Goal: Information Seeking & Learning: Learn about a topic

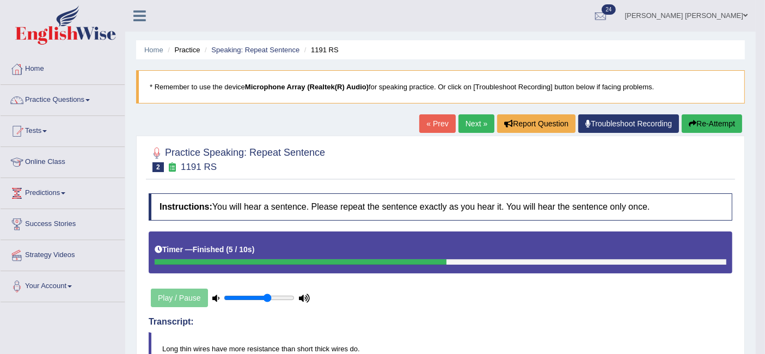
click at [478, 121] on link "Next »" at bounding box center [477, 123] width 36 height 19
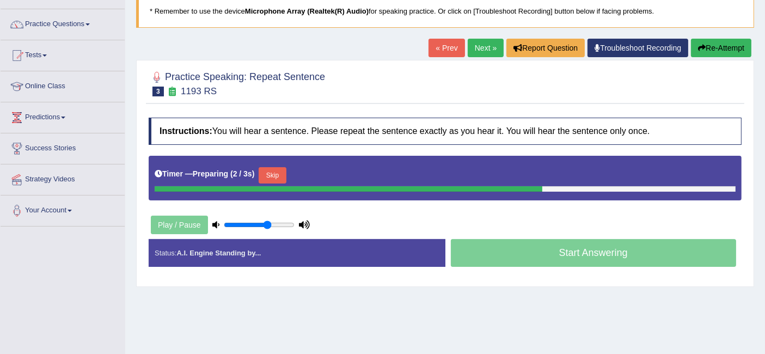
scroll to position [66, 0]
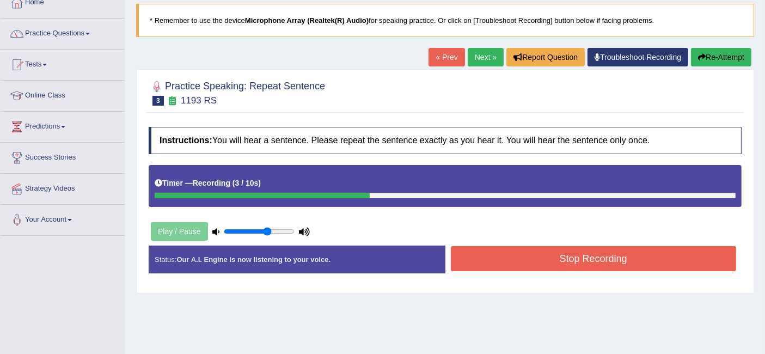
click at [547, 251] on button "Stop Recording" at bounding box center [594, 258] width 286 height 25
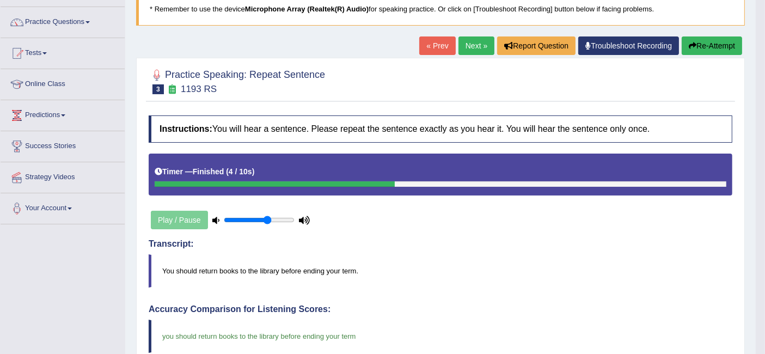
scroll to position [0, 0]
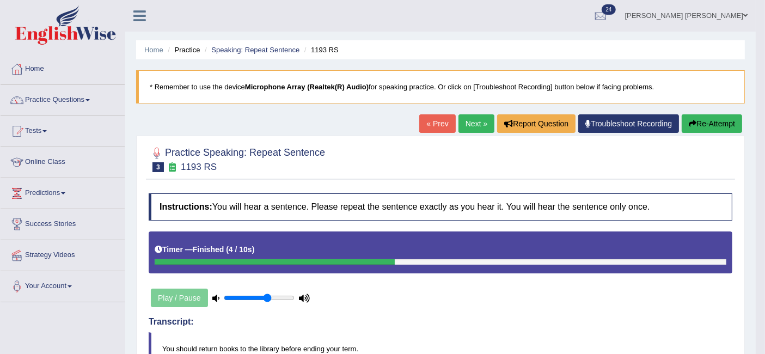
click at [470, 115] on link "Next »" at bounding box center [477, 123] width 36 height 19
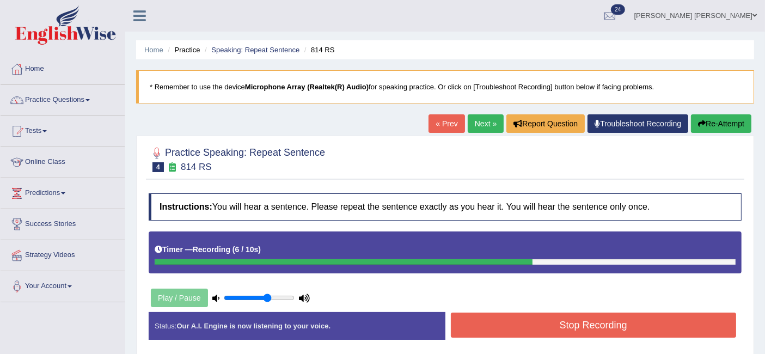
click at [559, 320] on button "Stop Recording" at bounding box center [594, 325] width 286 height 25
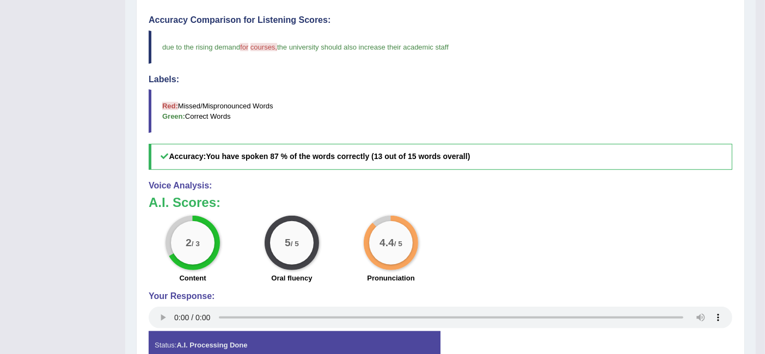
scroll to position [117, 0]
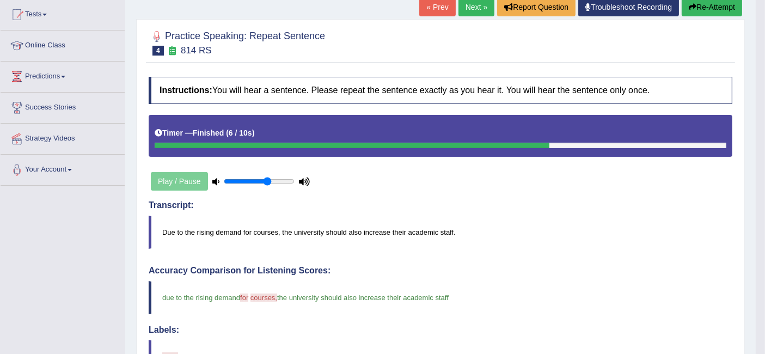
click at [471, 6] on link "Next »" at bounding box center [477, 7] width 36 height 19
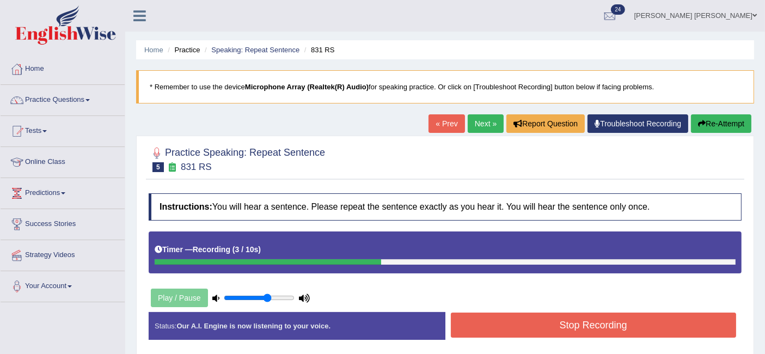
click at [554, 318] on button "Stop Recording" at bounding box center [594, 325] width 286 height 25
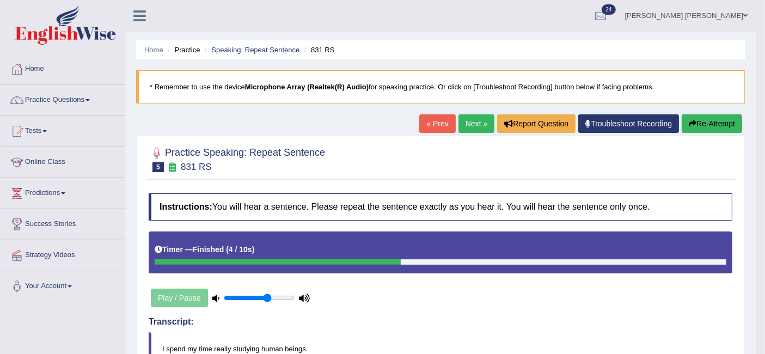
click at [473, 117] on link "Next »" at bounding box center [477, 123] width 36 height 19
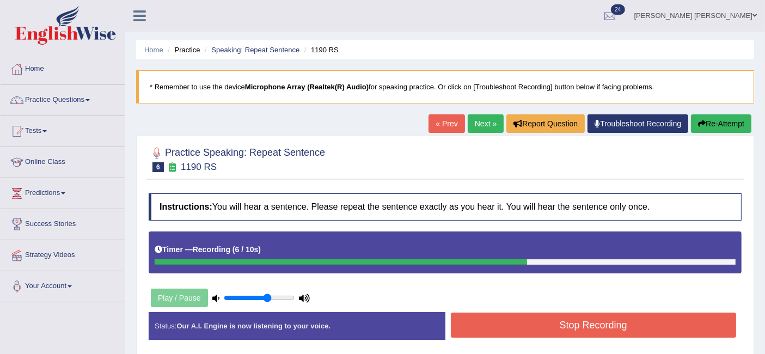
click at [547, 318] on button "Stop Recording" at bounding box center [594, 325] width 286 height 25
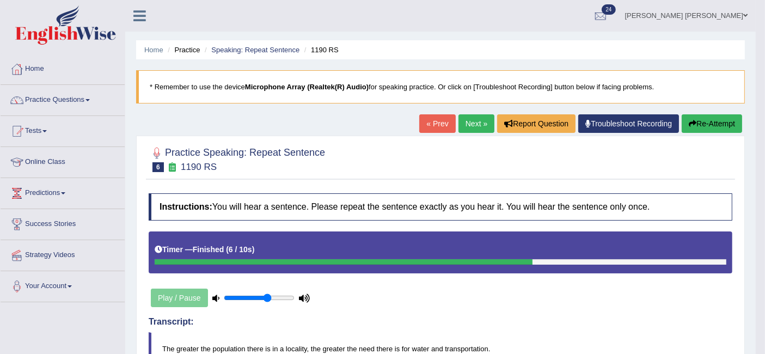
click at [469, 118] on link "Next »" at bounding box center [477, 123] width 36 height 19
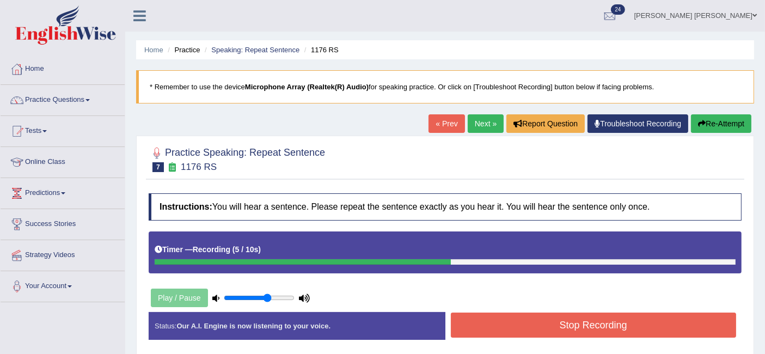
click at [526, 320] on button "Stop Recording" at bounding box center [594, 325] width 286 height 25
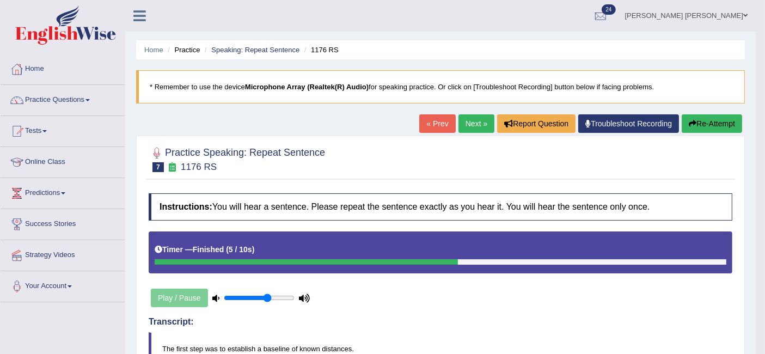
click at [464, 119] on link "Next »" at bounding box center [477, 123] width 36 height 19
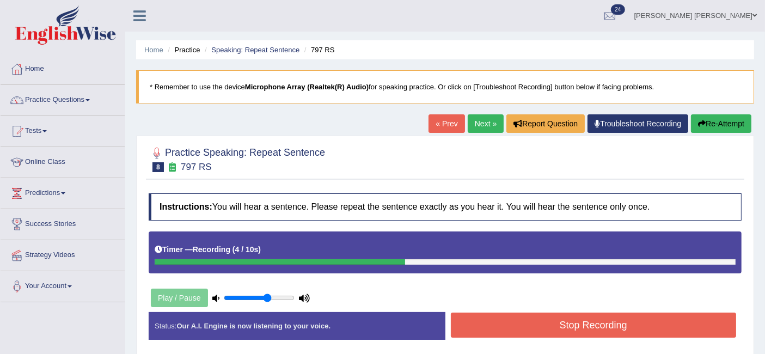
click at [528, 319] on button "Stop Recording" at bounding box center [594, 325] width 286 height 25
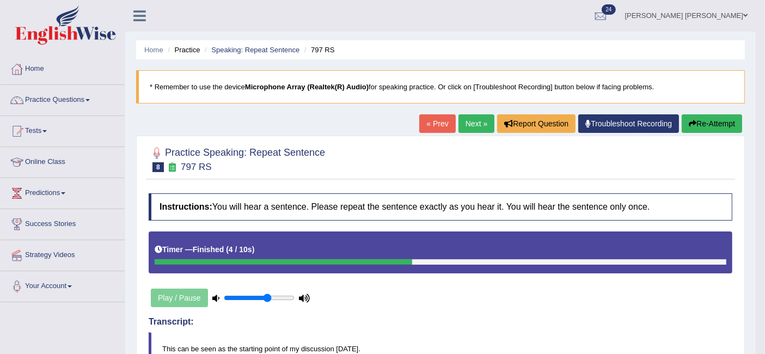
click at [465, 124] on link "Next »" at bounding box center [477, 123] width 36 height 19
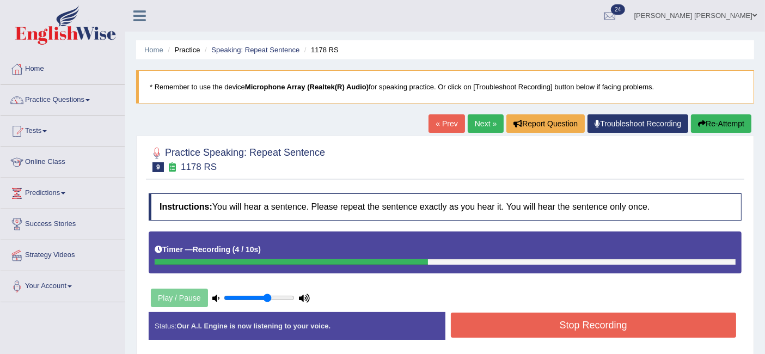
click at [541, 318] on button "Stop Recording" at bounding box center [594, 325] width 286 height 25
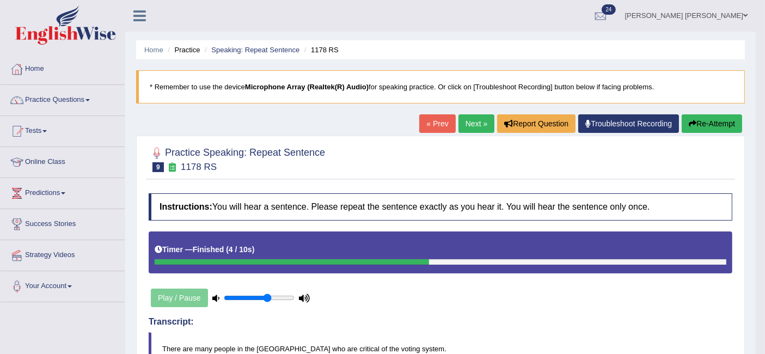
click at [475, 124] on link "Next »" at bounding box center [477, 123] width 36 height 19
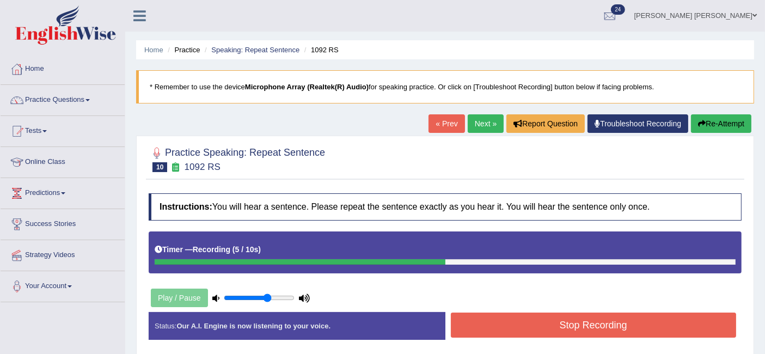
click at [571, 316] on button "Stop Recording" at bounding box center [594, 325] width 286 height 25
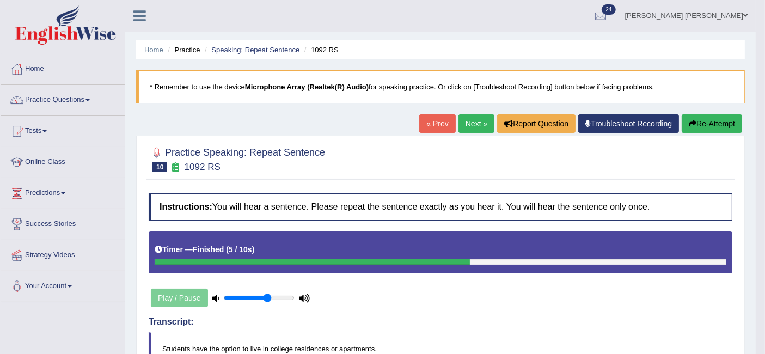
click at [467, 121] on link "Next »" at bounding box center [477, 123] width 36 height 19
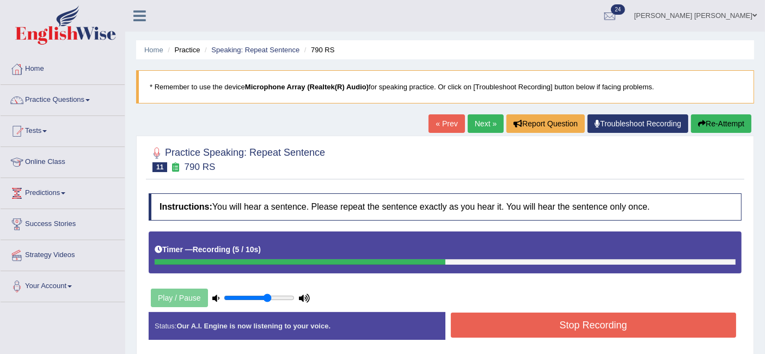
click at [572, 320] on button "Stop Recording" at bounding box center [594, 325] width 286 height 25
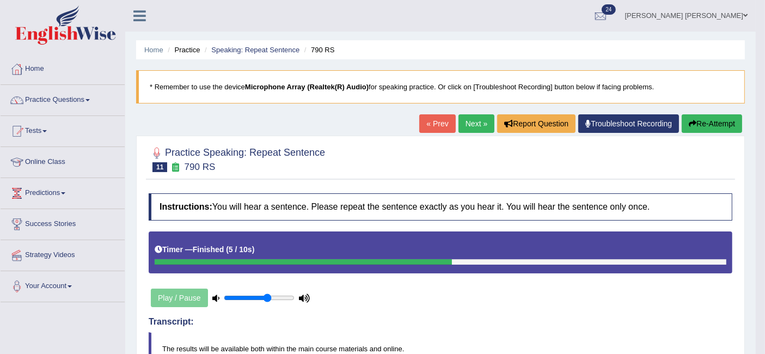
click at [472, 121] on link "Next »" at bounding box center [477, 123] width 36 height 19
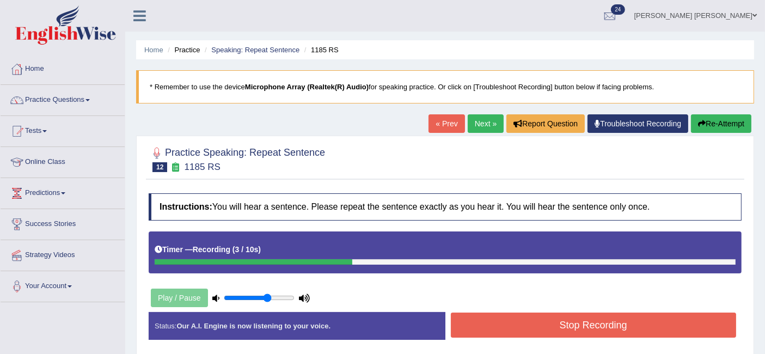
click at [515, 324] on button "Stop Recording" at bounding box center [594, 325] width 286 height 25
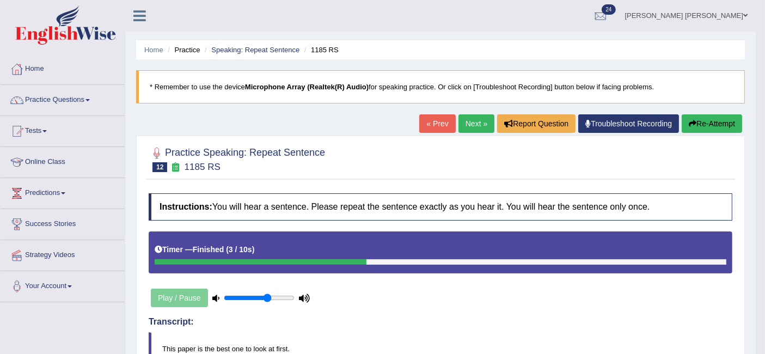
click at [469, 121] on link "Next »" at bounding box center [477, 123] width 36 height 19
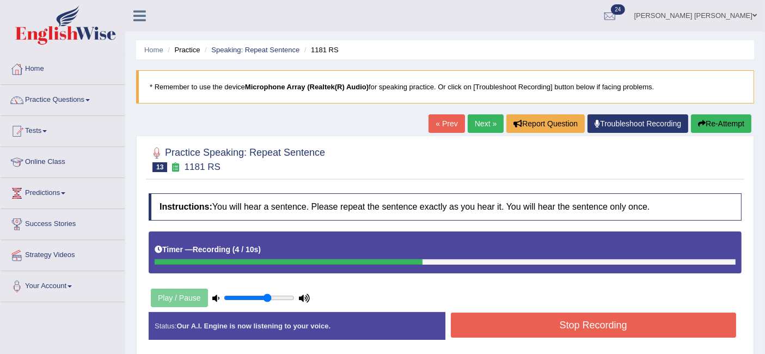
click at [509, 319] on button "Stop Recording" at bounding box center [594, 325] width 286 height 25
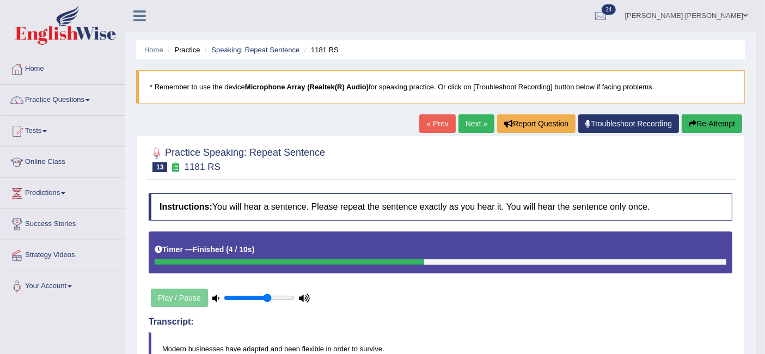
click at [474, 128] on link "Next »" at bounding box center [477, 123] width 36 height 19
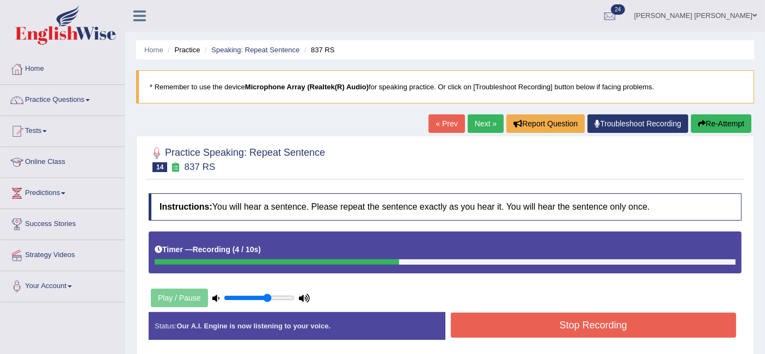
click at [517, 318] on button "Stop Recording" at bounding box center [594, 325] width 286 height 25
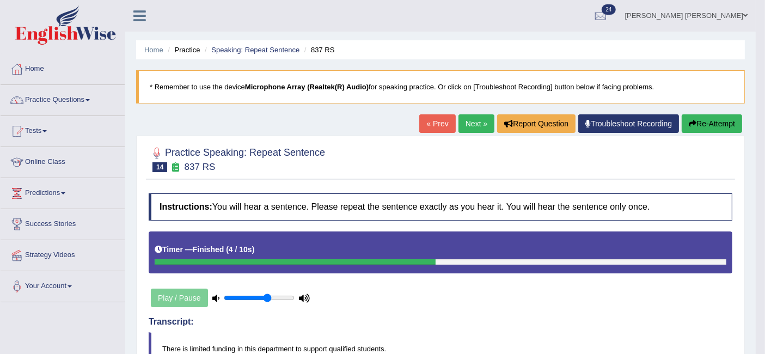
click at [472, 125] on link "Next »" at bounding box center [477, 123] width 36 height 19
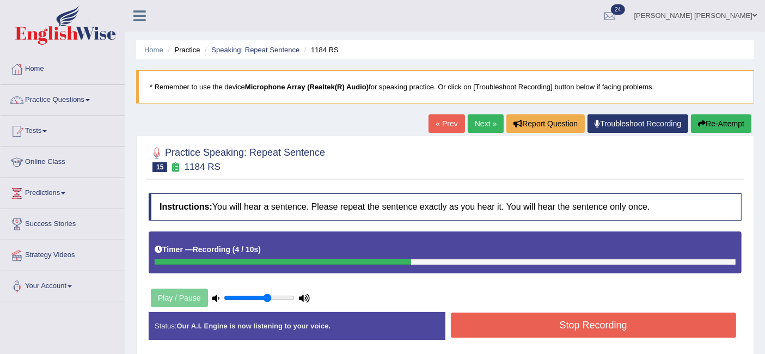
click at [491, 317] on button "Stop Recording" at bounding box center [594, 325] width 286 height 25
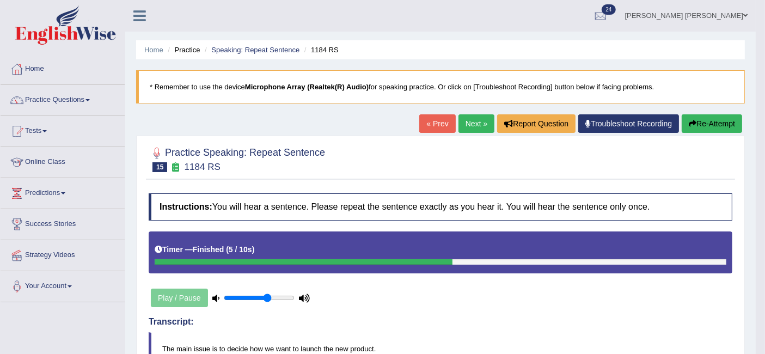
click at [468, 119] on link "Next »" at bounding box center [477, 123] width 36 height 19
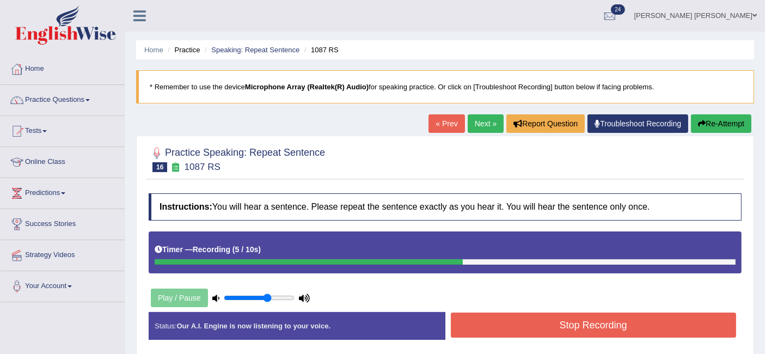
click at [514, 322] on button "Stop Recording" at bounding box center [594, 325] width 286 height 25
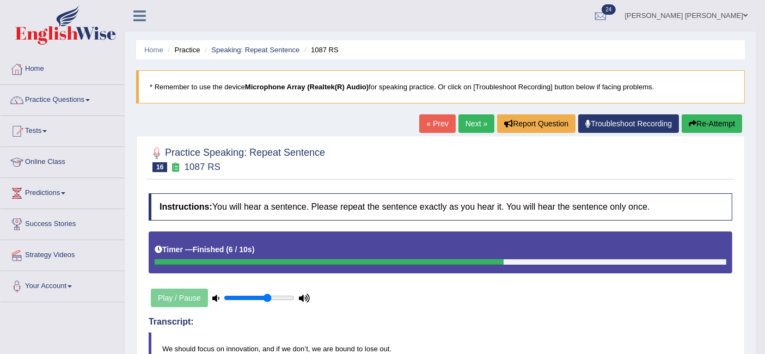
click at [478, 123] on link "Next »" at bounding box center [477, 123] width 36 height 19
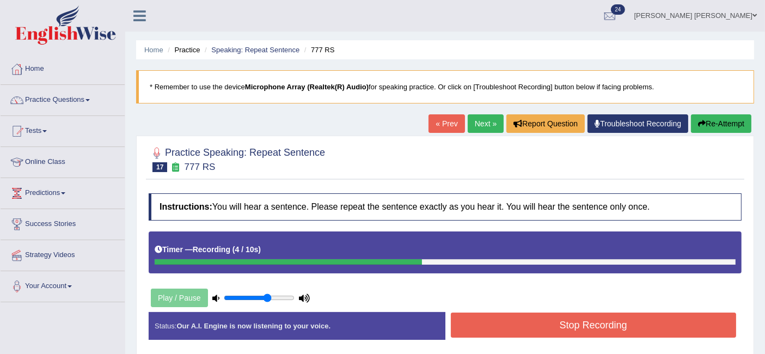
click at [527, 326] on button "Stop Recording" at bounding box center [594, 325] width 286 height 25
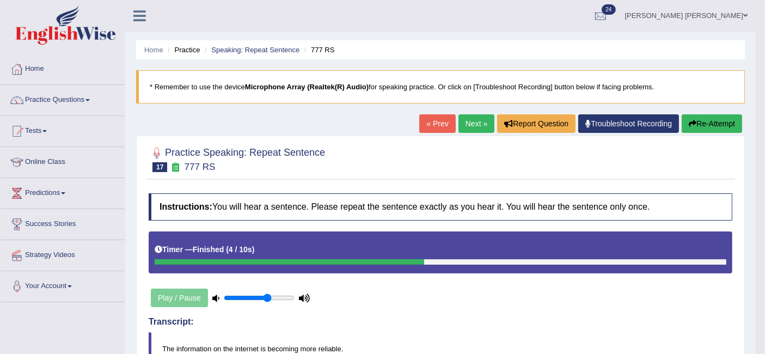
click at [478, 118] on link "Next »" at bounding box center [477, 123] width 36 height 19
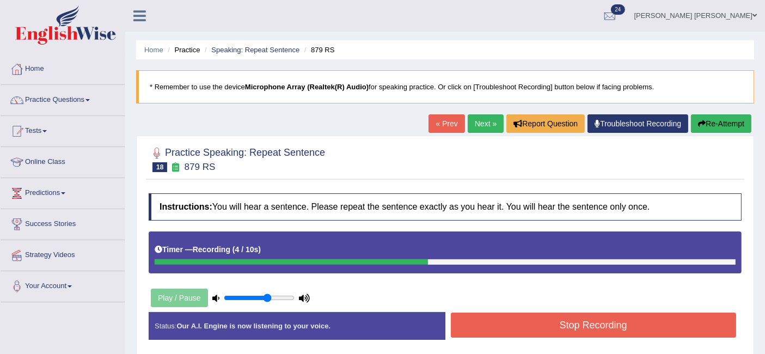
click at [536, 327] on button "Stop Recording" at bounding box center [594, 325] width 286 height 25
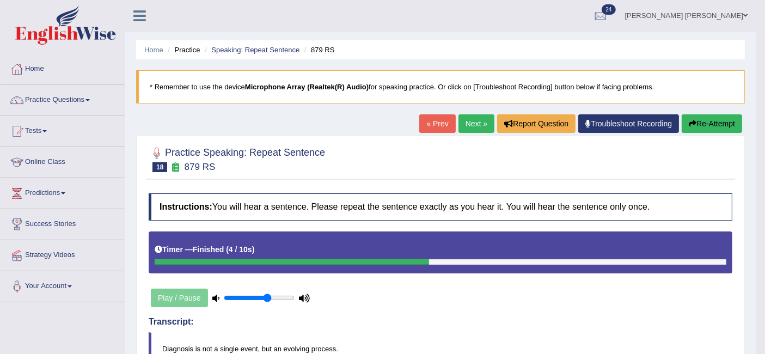
click at [475, 117] on link "Next »" at bounding box center [477, 123] width 36 height 19
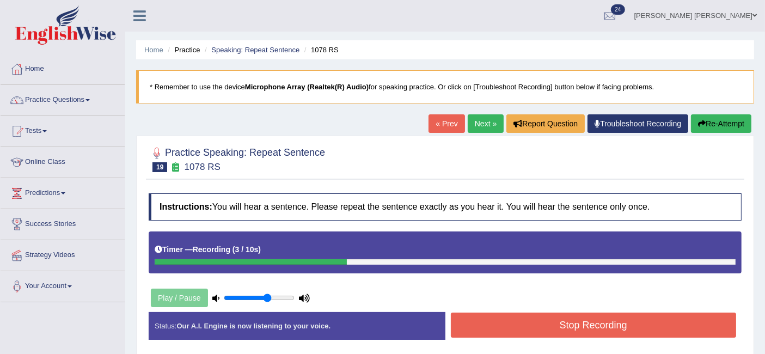
click at [507, 319] on button "Stop Recording" at bounding box center [594, 325] width 286 height 25
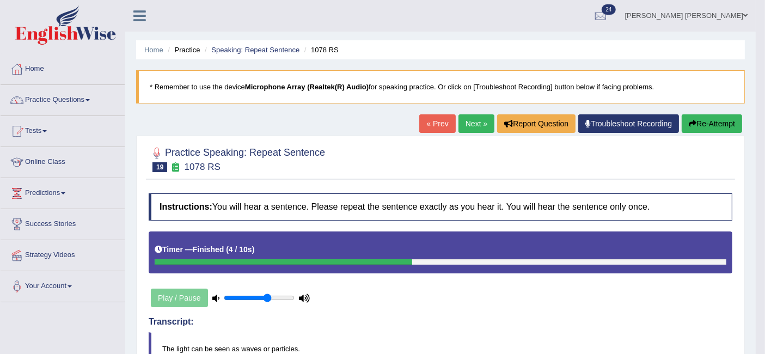
click at [474, 125] on link "Next »" at bounding box center [477, 123] width 36 height 19
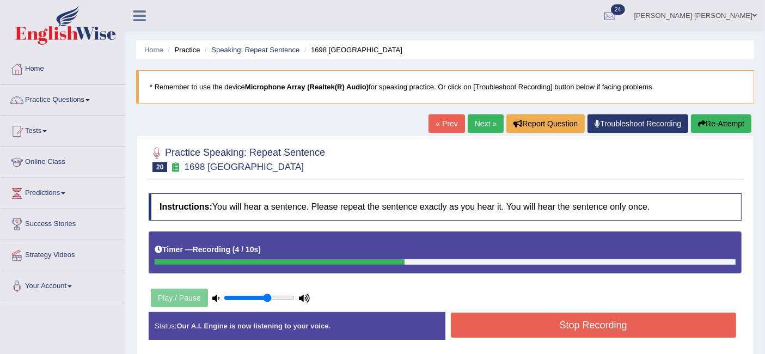
click at [514, 321] on button "Stop Recording" at bounding box center [594, 325] width 286 height 25
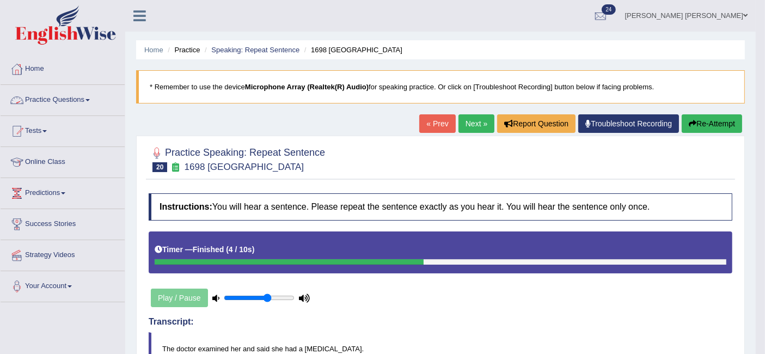
click at [82, 95] on link "Practice Questions" at bounding box center [63, 98] width 124 height 27
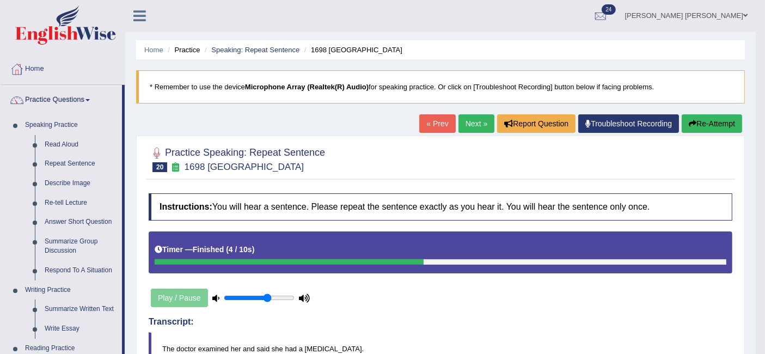
click at [82, 186] on link "Describe Image" at bounding box center [81, 184] width 82 height 20
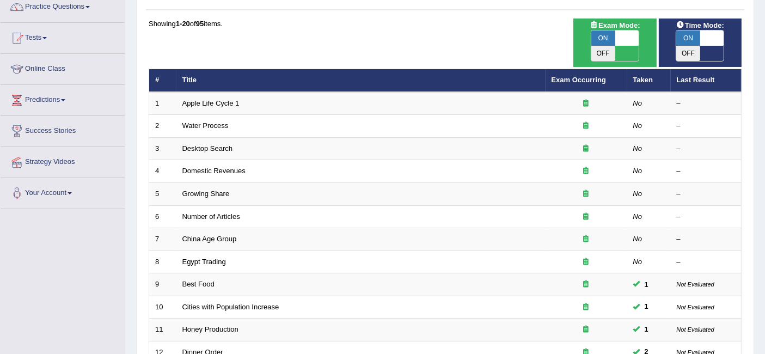
scroll to position [93, 0]
